Goal: Task Accomplishment & Management: Use online tool/utility

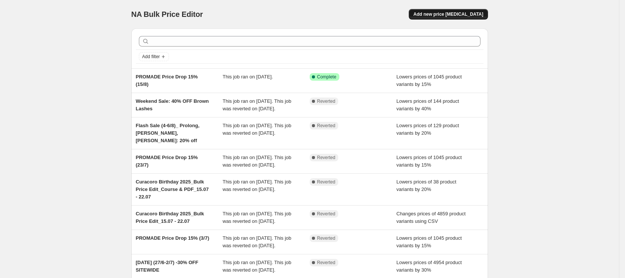
click at [461, 12] on span "Add new price [MEDICAL_DATA]" at bounding box center [448, 14] width 70 height 6
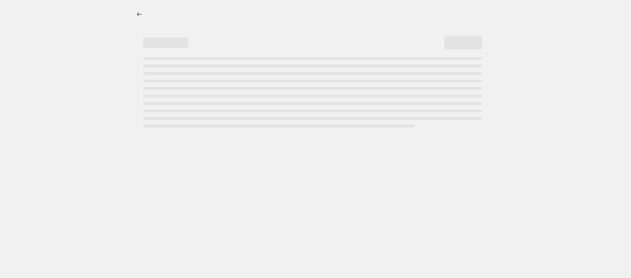
select select "percentage"
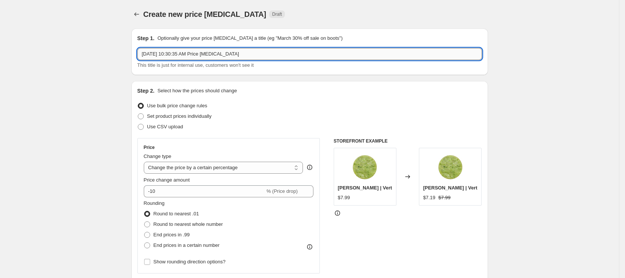
click at [223, 50] on input "[DATE] 10:30:35 AM Price [MEDICAL_DATA]" at bounding box center [309, 54] width 345 height 12
paste input "10% OFF Courses"
type input "Flash Sale: 10% OFF Courses"
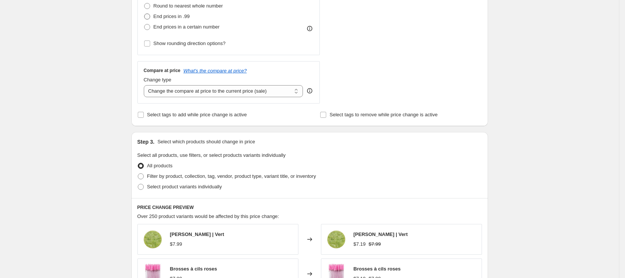
scroll to position [225, 0]
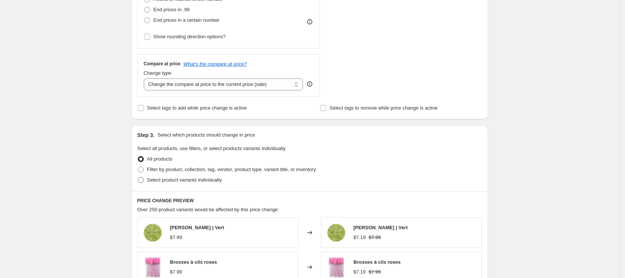
click at [185, 177] on span "Select product variants individually" at bounding box center [184, 180] width 75 height 6
click at [138, 177] on input "Select product variants individually" at bounding box center [138, 177] width 0 height 0
radio input "true"
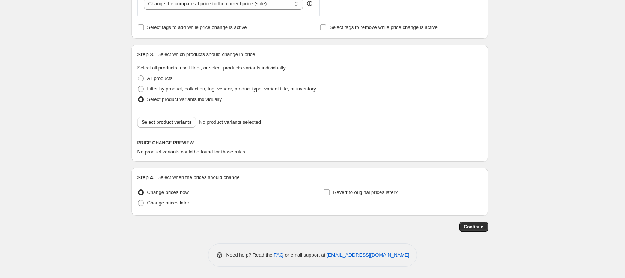
scroll to position [305, 0]
click at [173, 122] on span "Select product variants" at bounding box center [167, 123] width 50 height 6
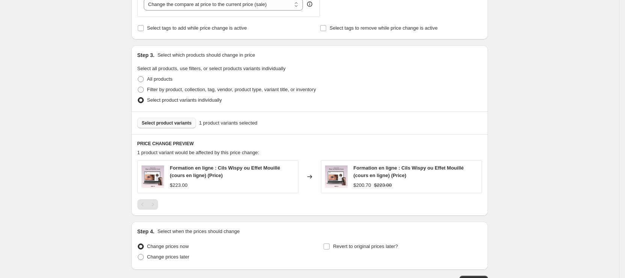
click at [168, 121] on span "Select product variants" at bounding box center [167, 123] width 50 height 6
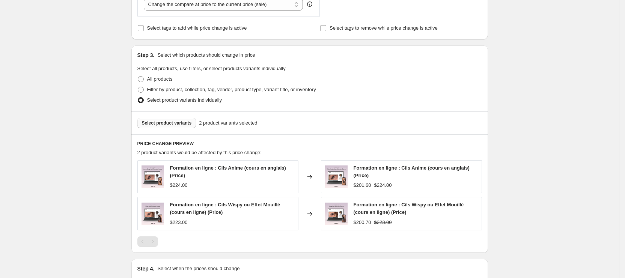
click at [502, 184] on div "Create new price [MEDICAL_DATA]. This page is ready Create new price [MEDICAL_D…" at bounding box center [309, 32] width 619 height 675
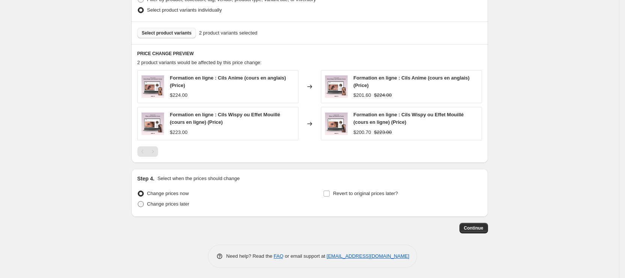
click at [173, 207] on label "Change prices later" at bounding box center [163, 204] width 52 height 11
click at [138, 202] on input "Change prices later" at bounding box center [138, 201] width 0 height 0
radio input "true"
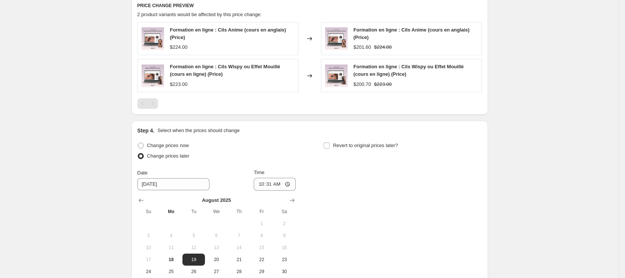
scroll to position [508, 0]
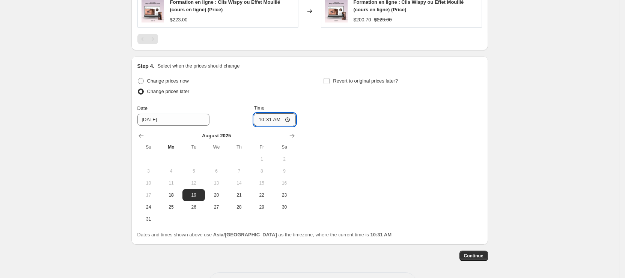
click at [258, 116] on input "10:31" at bounding box center [275, 119] width 42 height 13
click at [186, 116] on input "[DATE]" at bounding box center [173, 120] width 72 height 12
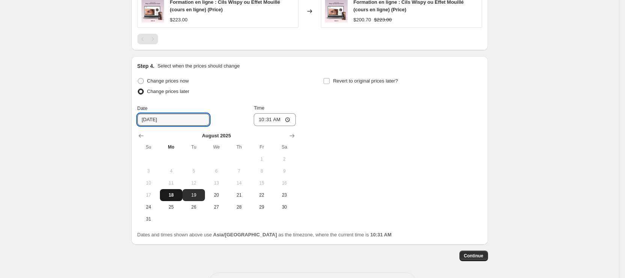
click at [173, 192] on span "18" at bounding box center [171, 195] width 17 height 6
type input "[DATE]"
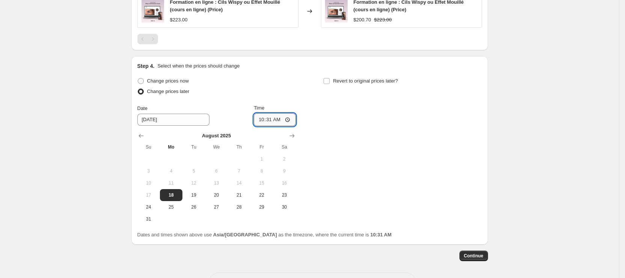
click at [260, 121] on input "10:31" at bounding box center [275, 119] width 42 height 13
type input "11:00"
click at [345, 85] on label "Revert to original prices later?" at bounding box center [360, 81] width 75 height 11
click at [330, 84] on input "Revert to original prices later?" at bounding box center [327, 81] width 6 height 6
checkbox input "true"
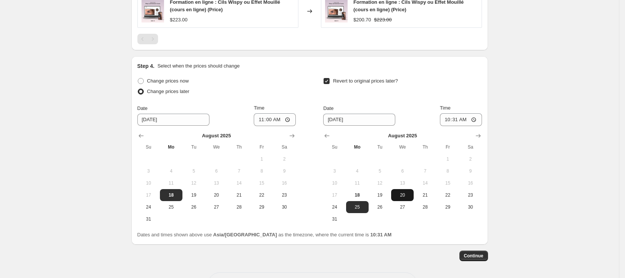
click at [405, 198] on button "20" at bounding box center [402, 195] width 23 height 12
type input "[DATE]"
click at [453, 118] on input "10:31" at bounding box center [461, 119] width 42 height 13
type input "11:00"
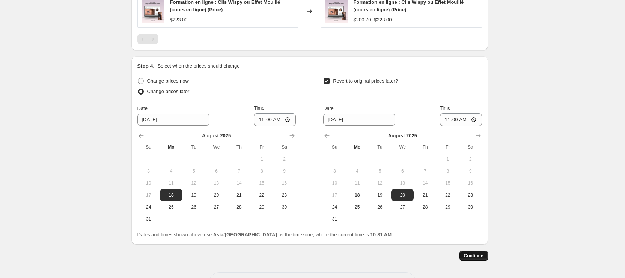
click at [481, 255] on span "Continue" at bounding box center [474, 256] width 20 height 6
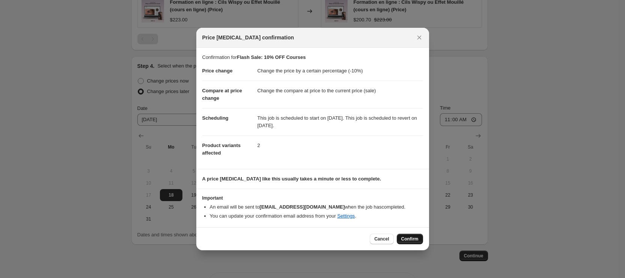
click at [411, 241] on span "Confirm" at bounding box center [409, 239] width 17 height 6
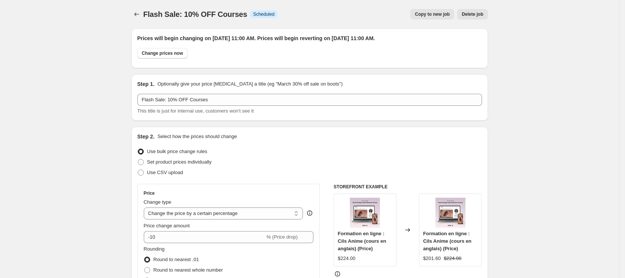
click at [140, 8] on div "Flash Sale: 10% OFF Courses. This page is ready Flash Sale: 10% OFF Courses Inf…" at bounding box center [309, 14] width 357 height 29
click at [142, 19] on button "Price change jobs" at bounding box center [136, 14] width 11 height 11
